Goal: Task Accomplishment & Management: Manage account settings

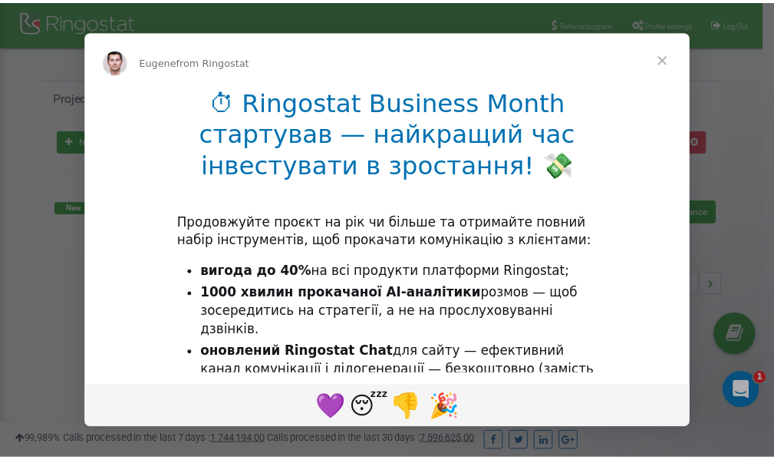
scroll to position [229, 0]
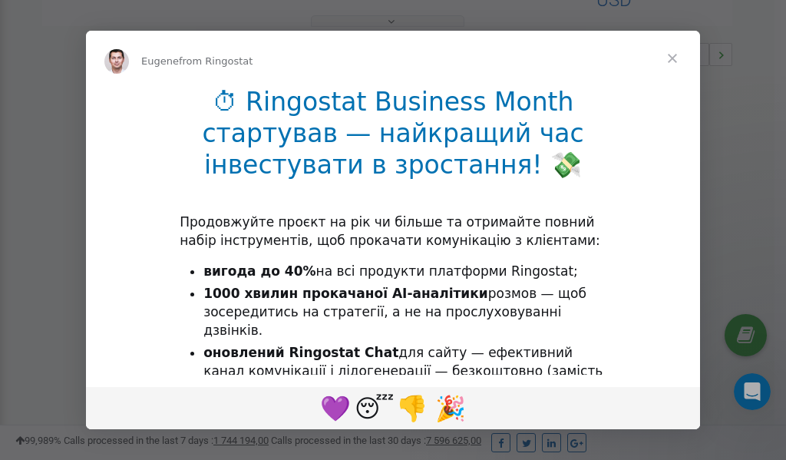
click at [674, 61] on span "Close" at bounding box center [672, 58] width 55 height 55
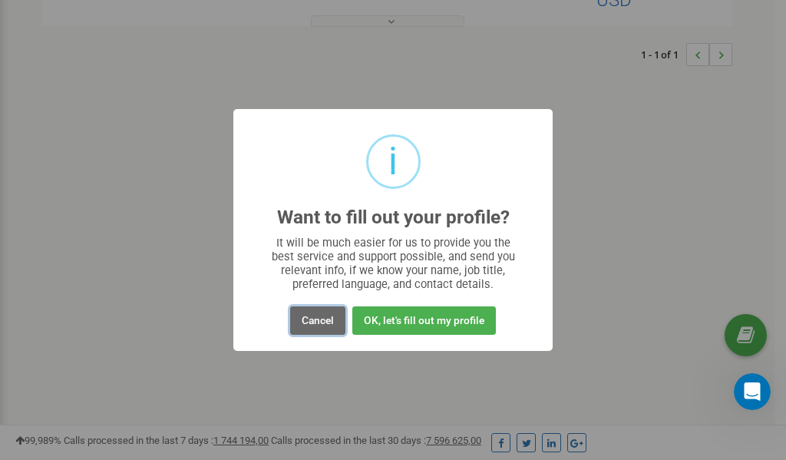
click at [318, 324] on button "Cancel" at bounding box center [317, 320] width 55 height 28
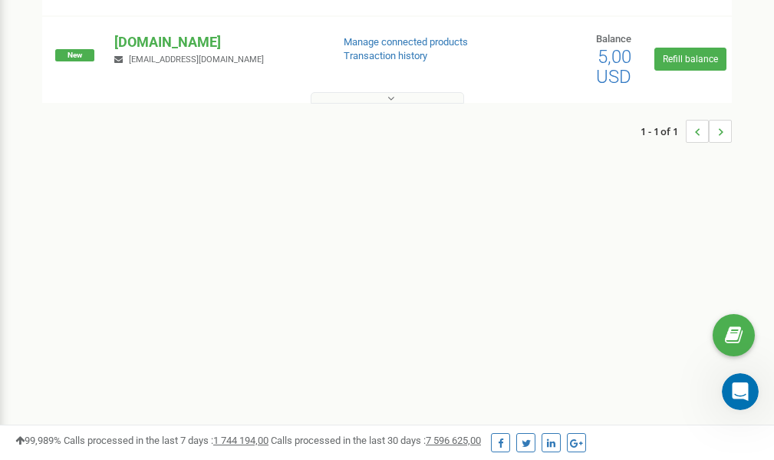
scroll to position [0, 0]
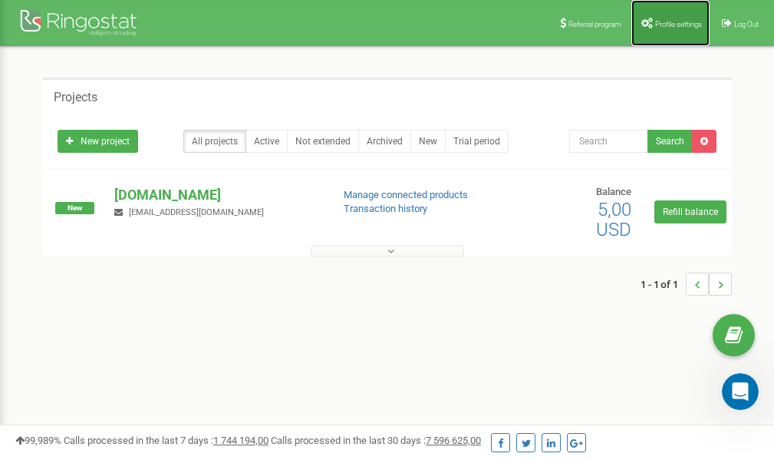
click at [681, 15] on link "Profile settings" at bounding box center [671, 23] width 78 height 46
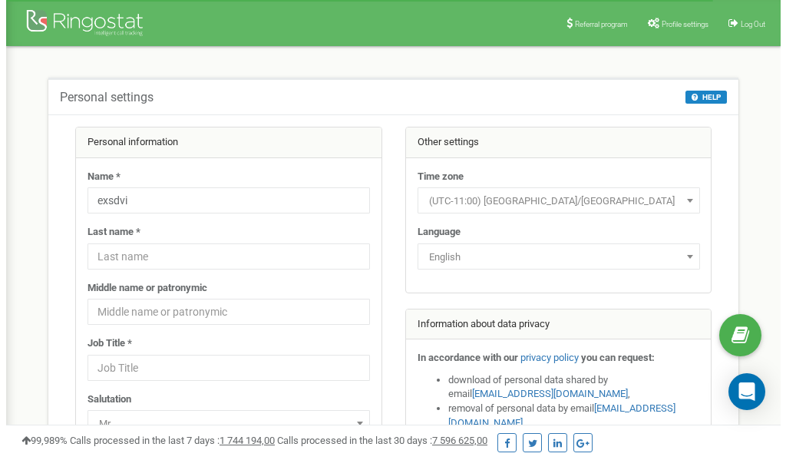
scroll to position [77, 0]
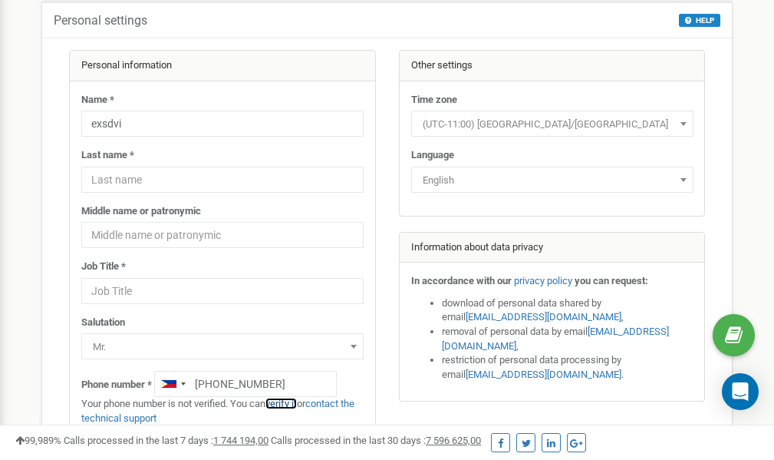
click at [287, 404] on link "verify it" at bounding box center [281, 404] width 31 height 12
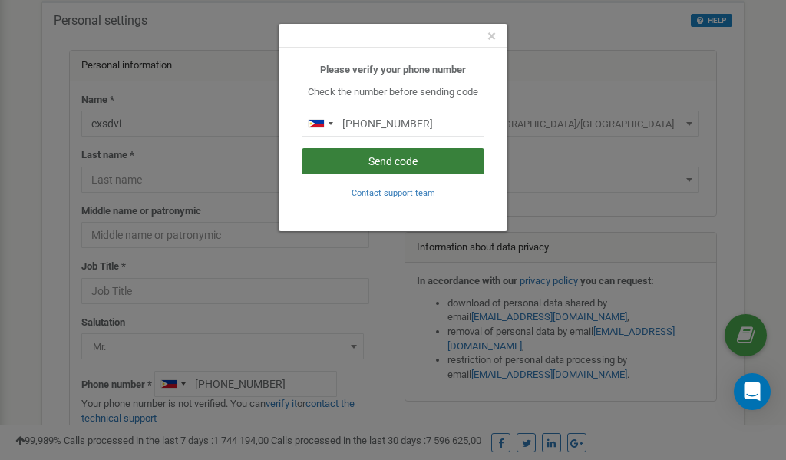
click at [404, 160] on button "Send code" at bounding box center [393, 161] width 183 height 26
